Goal: Information Seeking & Learning: Learn about a topic

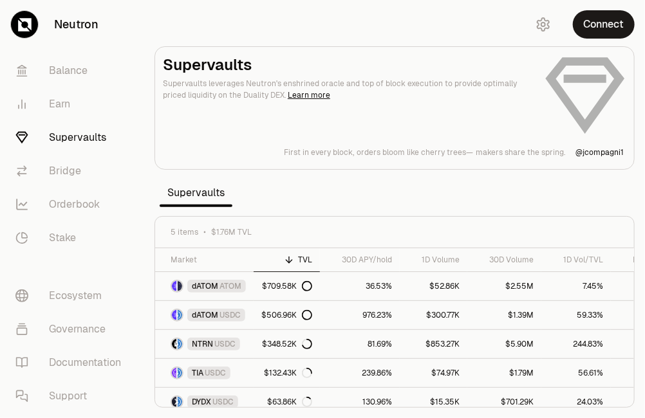
click at [278, 188] on section "Supervaults Supervaults leverages Neutron's enshrined oracle and top of block e…" at bounding box center [394, 209] width 500 height 418
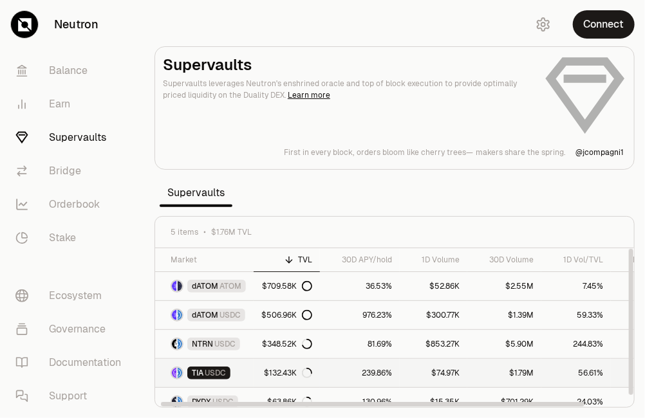
click at [213, 374] on span "USDC" at bounding box center [215, 373] width 21 height 10
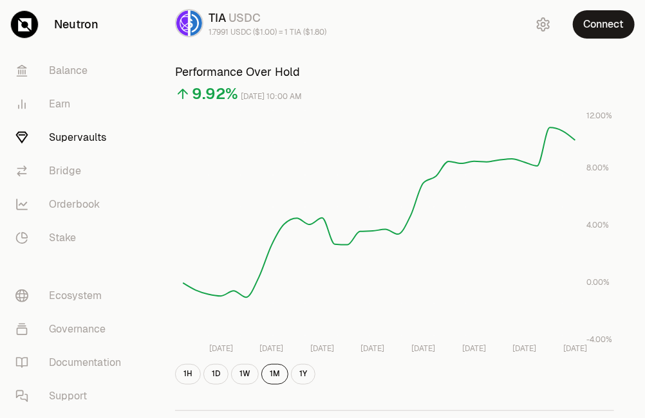
scroll to position [56, 0]
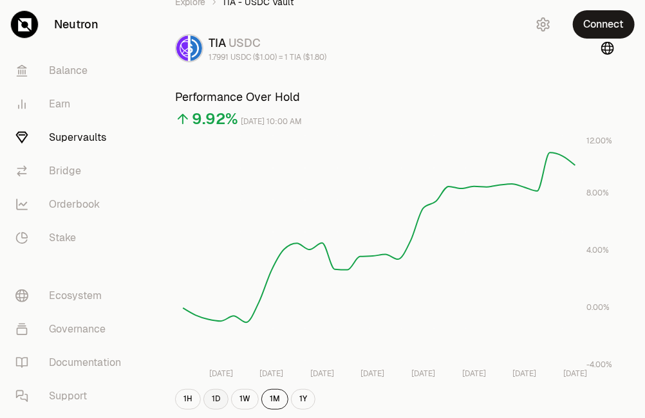
click at [208, 397] on button "1D" at bounding box center [215, 399] width 25 height 21
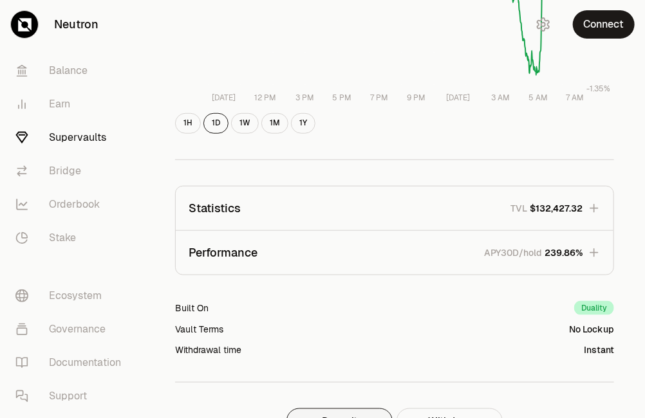
scroll to position [349, 0]
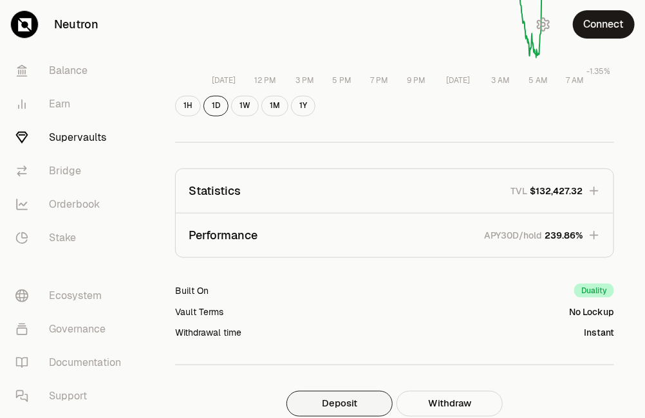
click at [591, 240] on icon "button" at bounding box center [593, 235] width 13 height 13
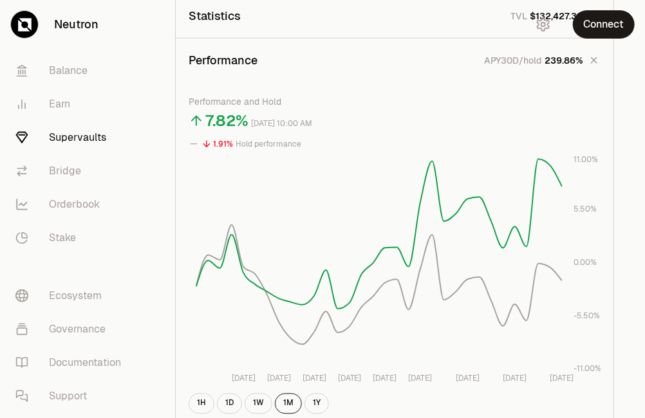
scroll to position [528, 0]
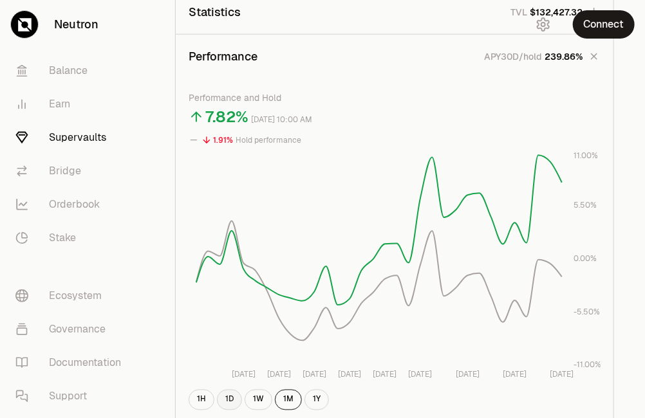
click at [228, 399] on button "1D" at bounding box center [229, 400] width 25 height 21
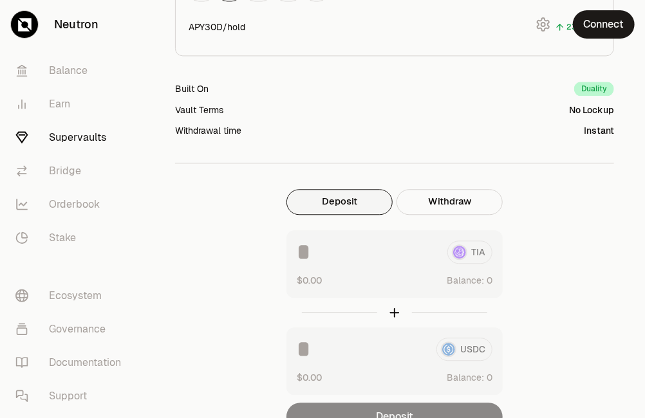
scroll to position [1099, 0]
